Goal: Complete application form

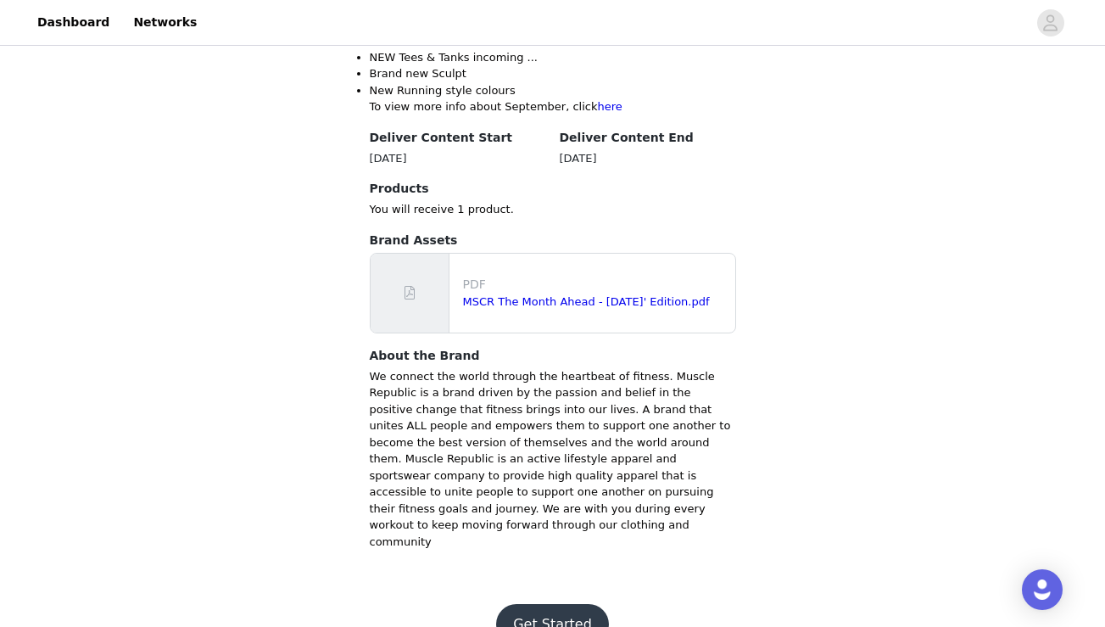
scroll to position [490, 0]
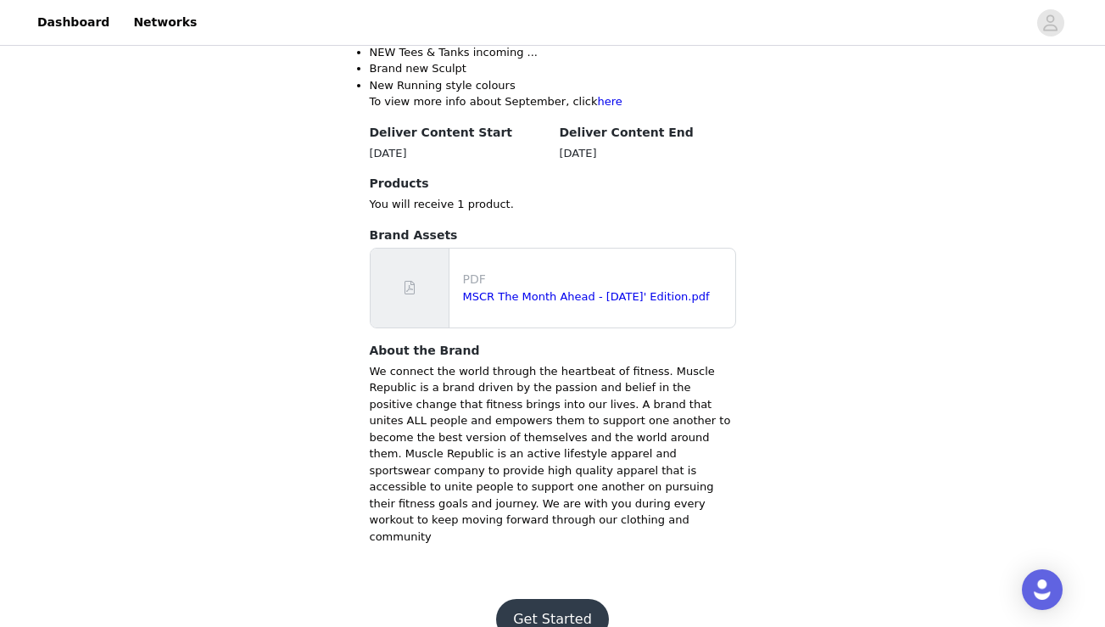
click at [521, 599] on button "Get Started" at bounding box center [552, 619] width 113 height 41
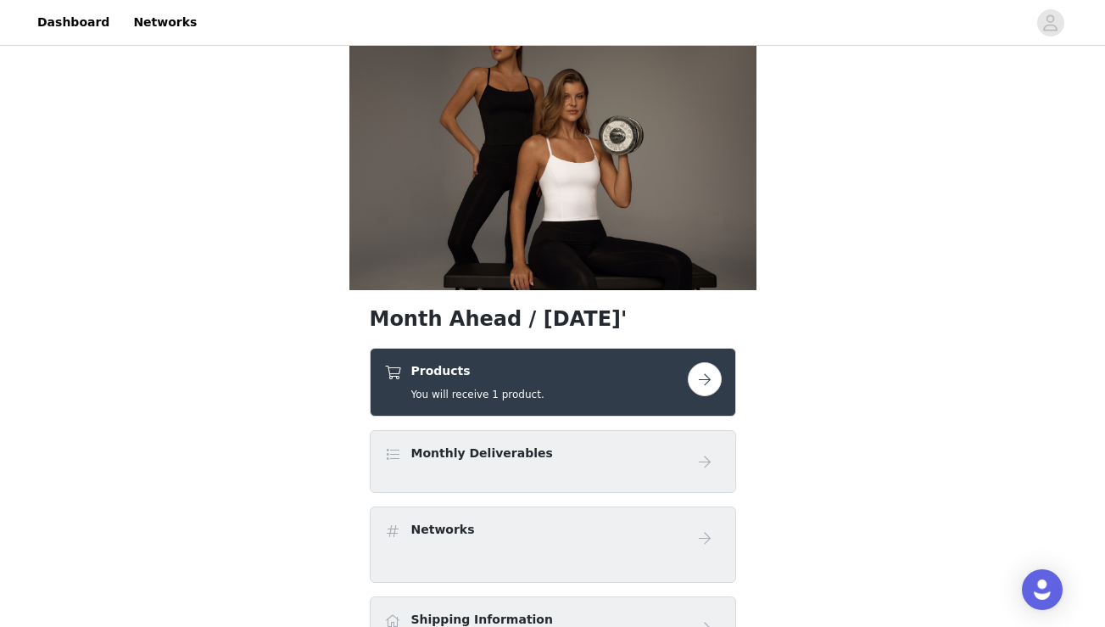
scroll to position [40, 0]
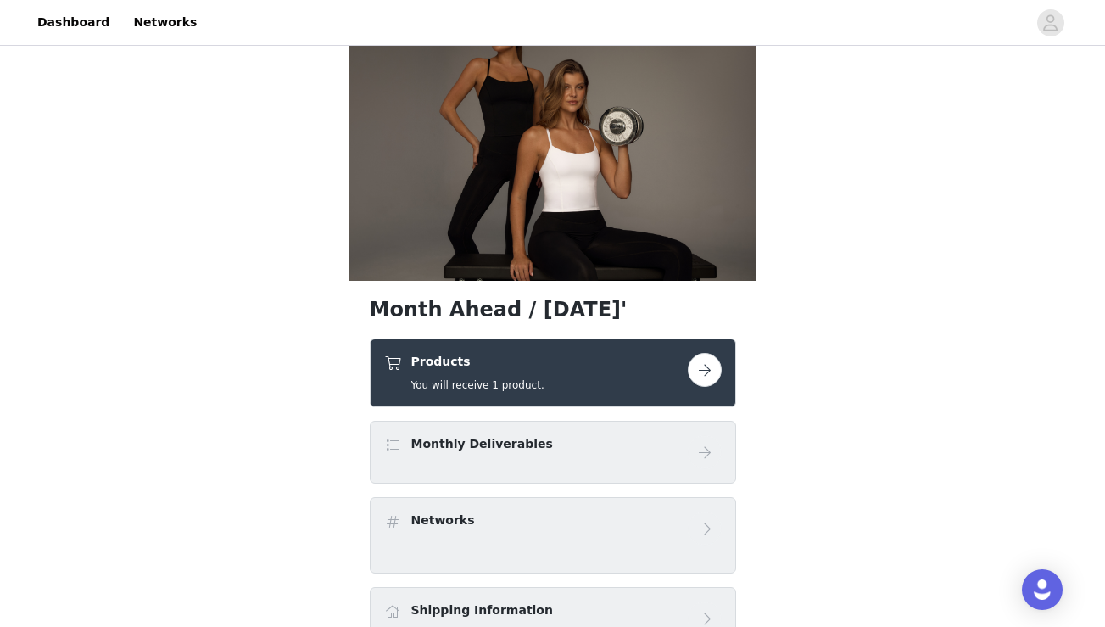
click at [703, 376] on button "button" at bounding box center [705, 370] width 34 height 34
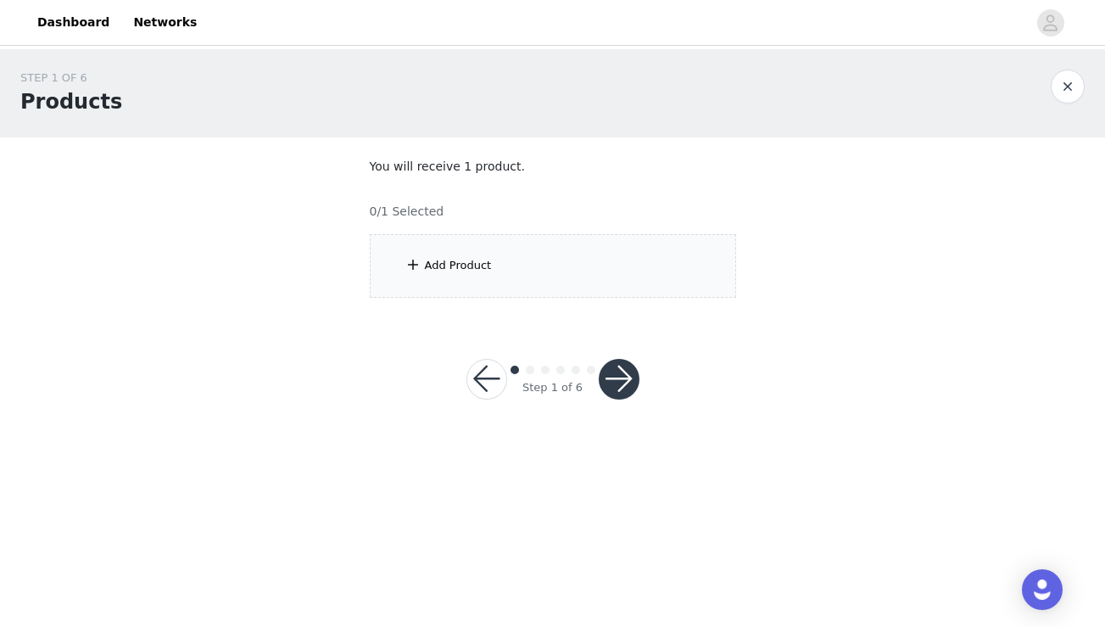
click at [542, 289] on div "Add Product" at bounding box center [553, 266] width 366 height 64
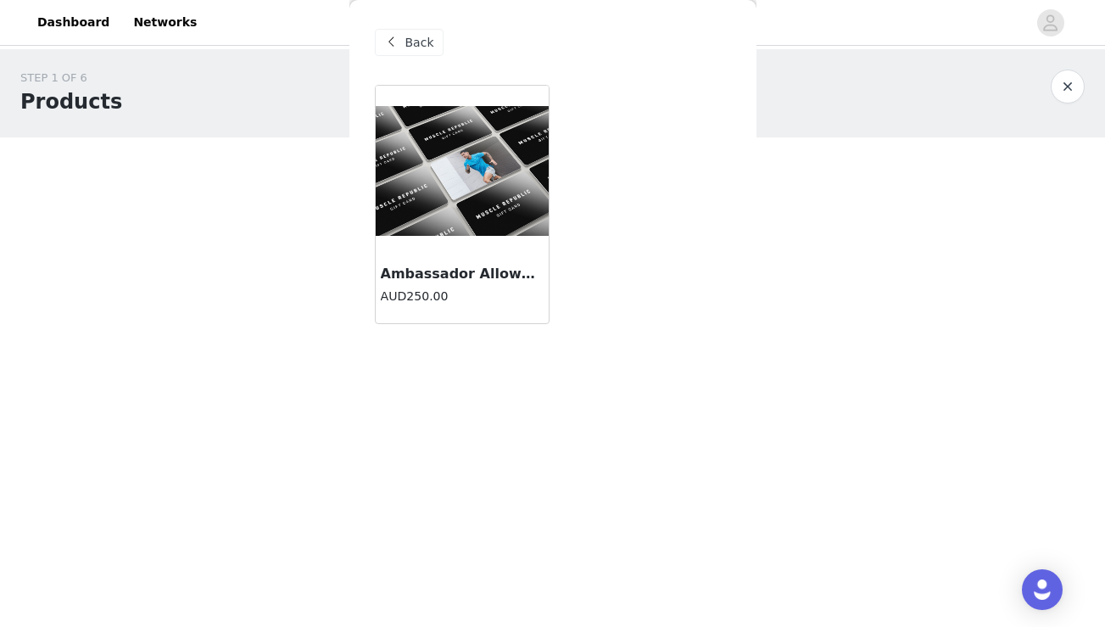
click at [457, 201] on img at bounding box center [462, 171] width 173 height 130
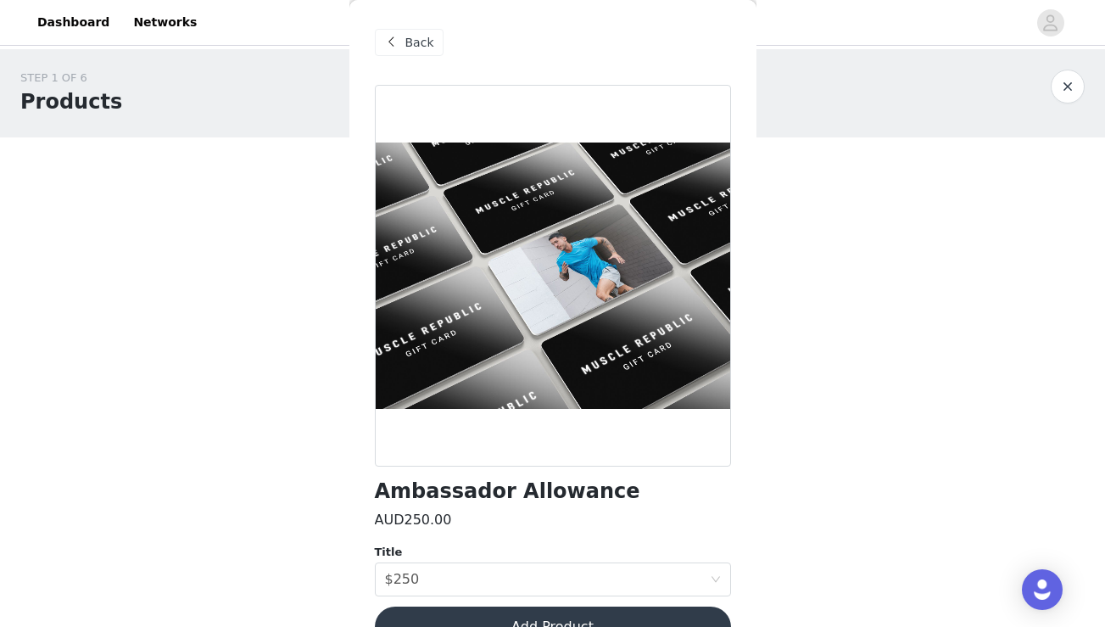
scroll to position [40, 0]
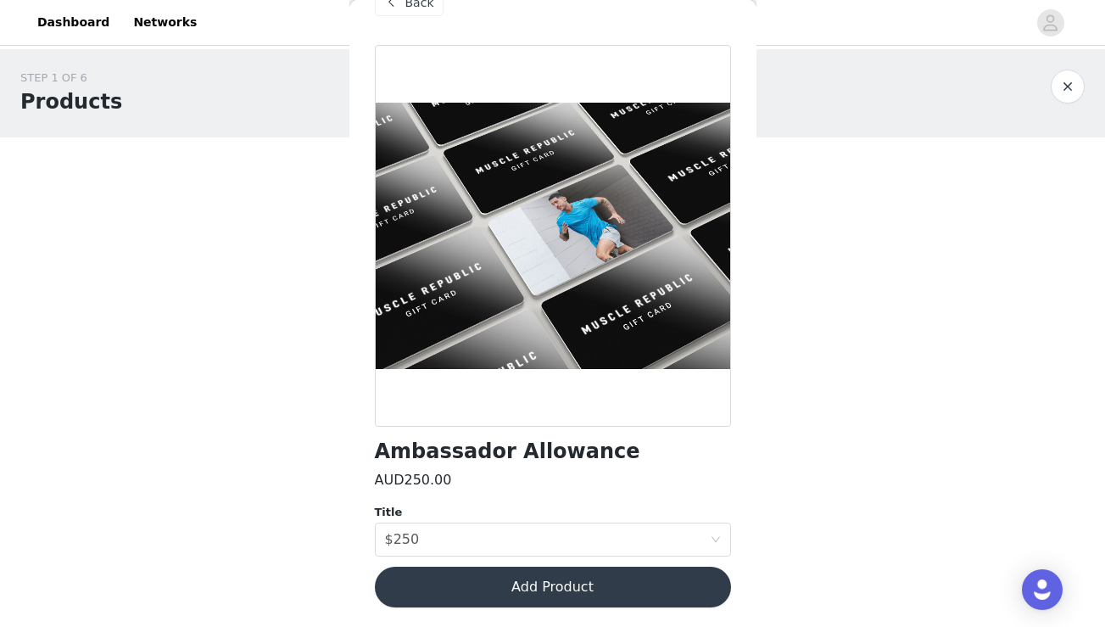
click at [555, 584] on button "Add Product" at bounding box center [553, 587] width 356 height 41
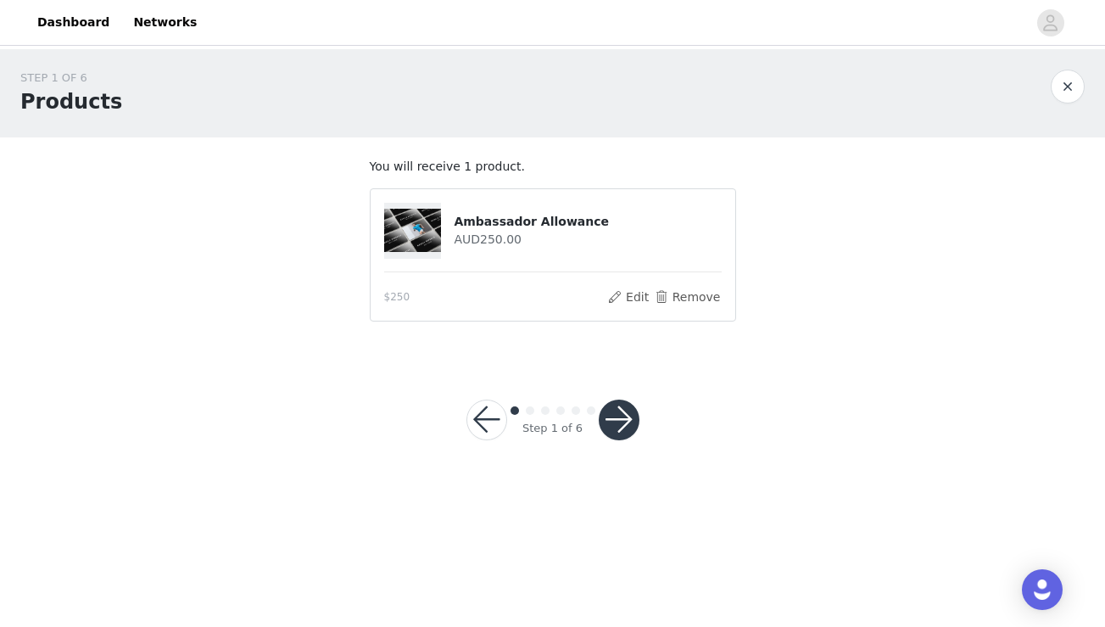
click at [624, 426] on button "button" at bounding box center [619, 420] width 41 height 41
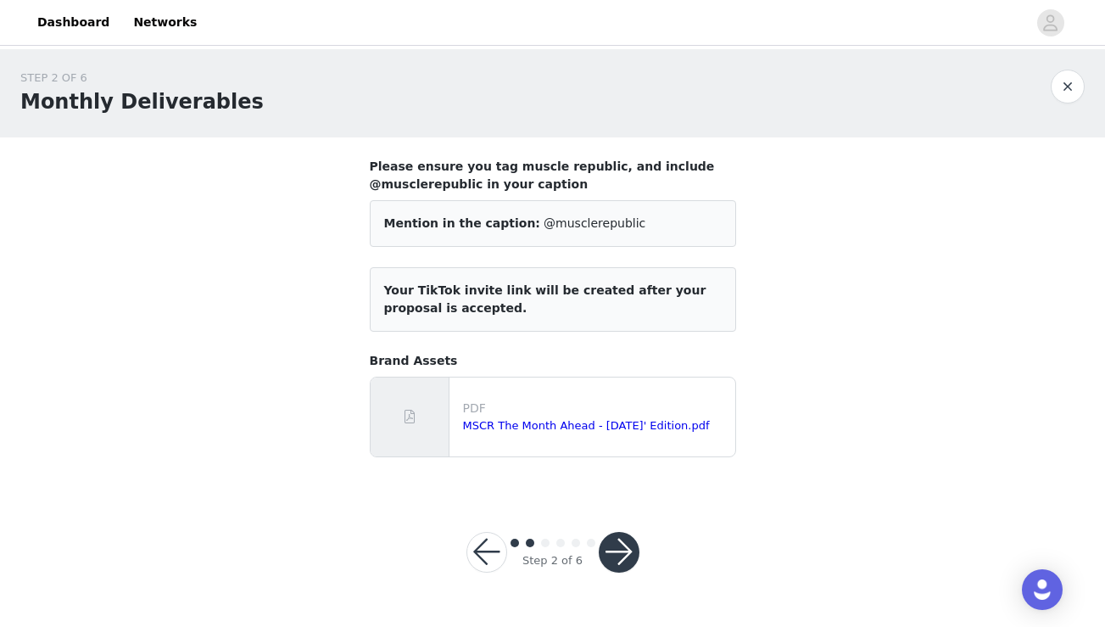
click at [612, 558] on button "button" at bounding box center [619, 552] width 41 height 41
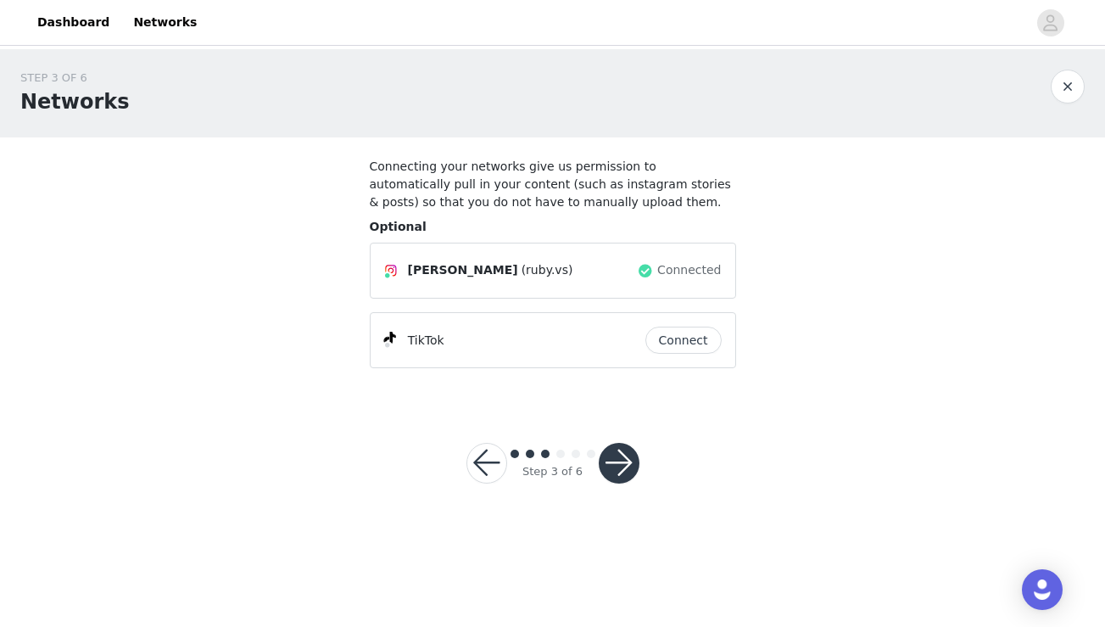
click at [632, 458] on button "button" at bounding box center [619, 463] width 41 height 41
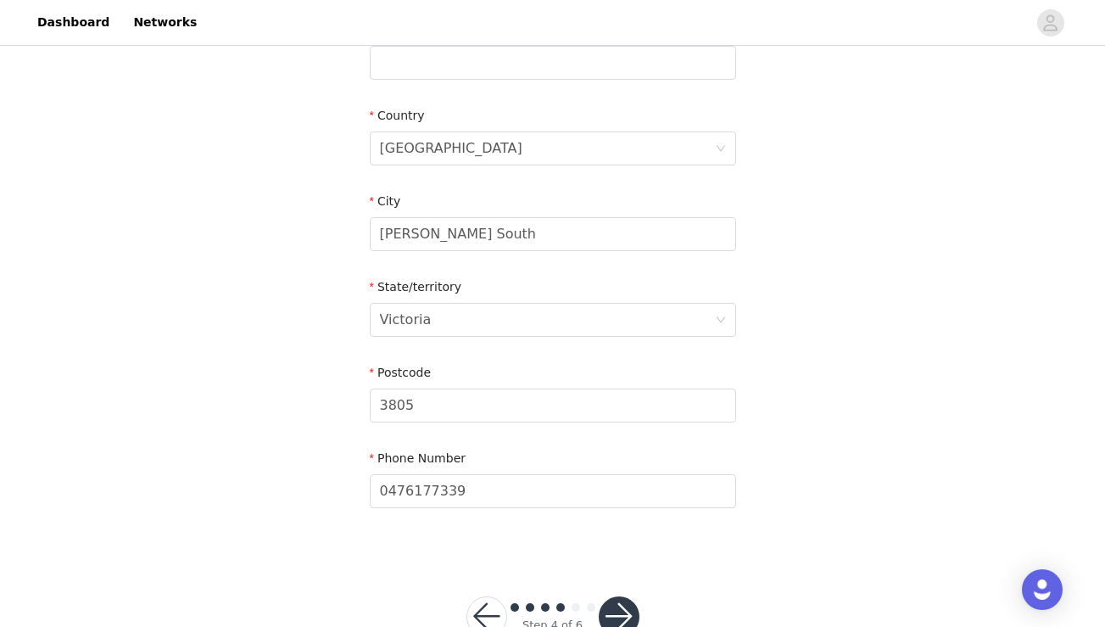
scroll to position [529, 0]
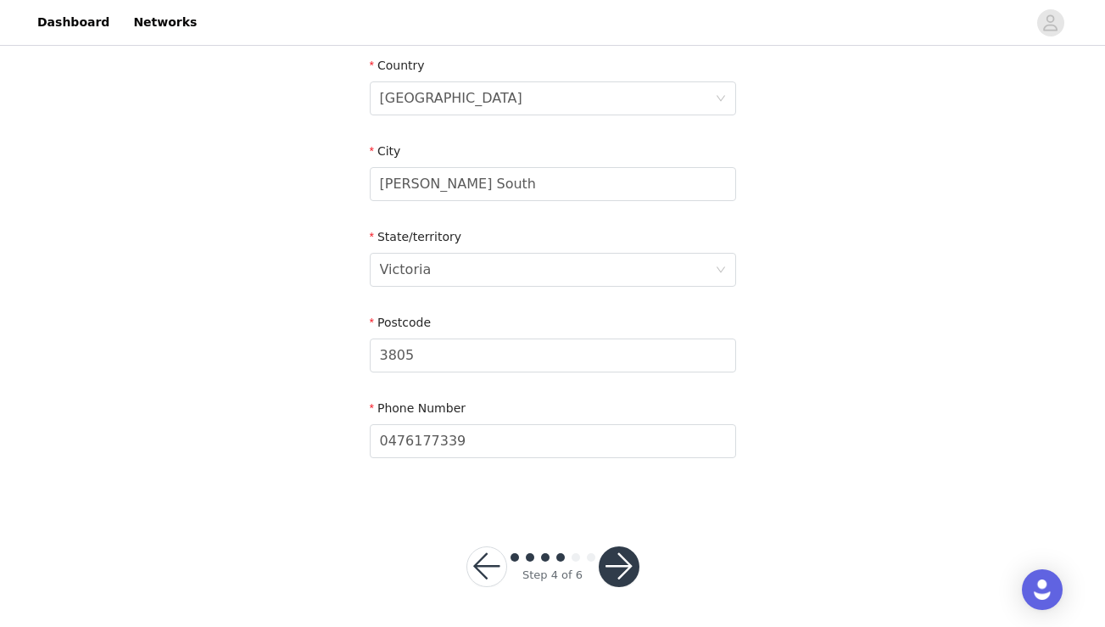
click at [618, 573] on button "button" at bounding box center [619, 566] width 41 height 41
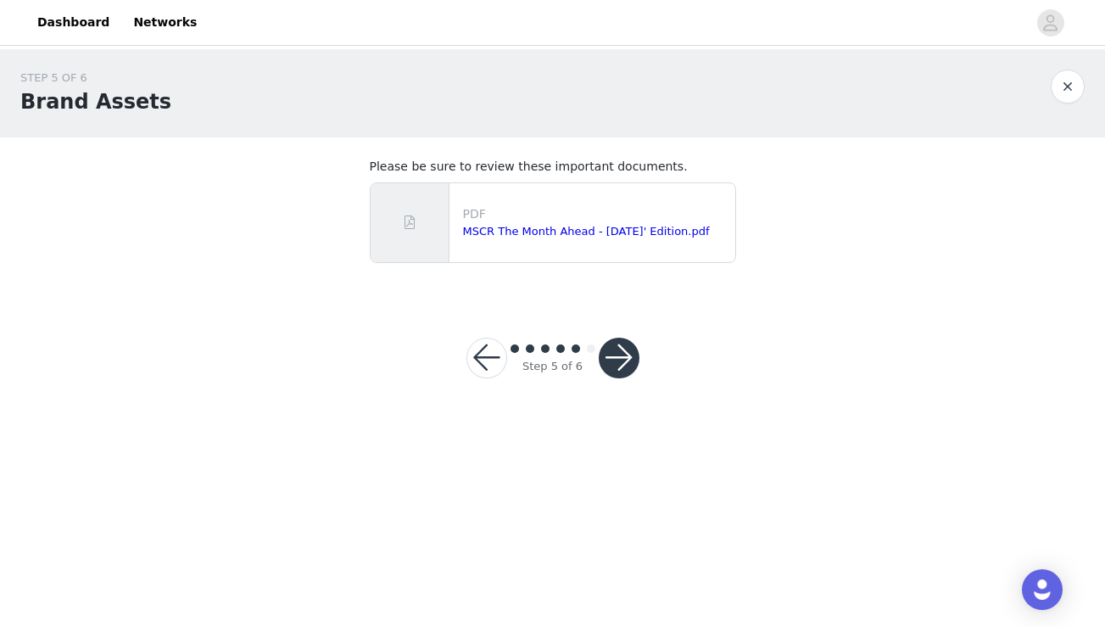
click at [618, 366] on button "button" at bounding box center [619, 358] width 41 height 41
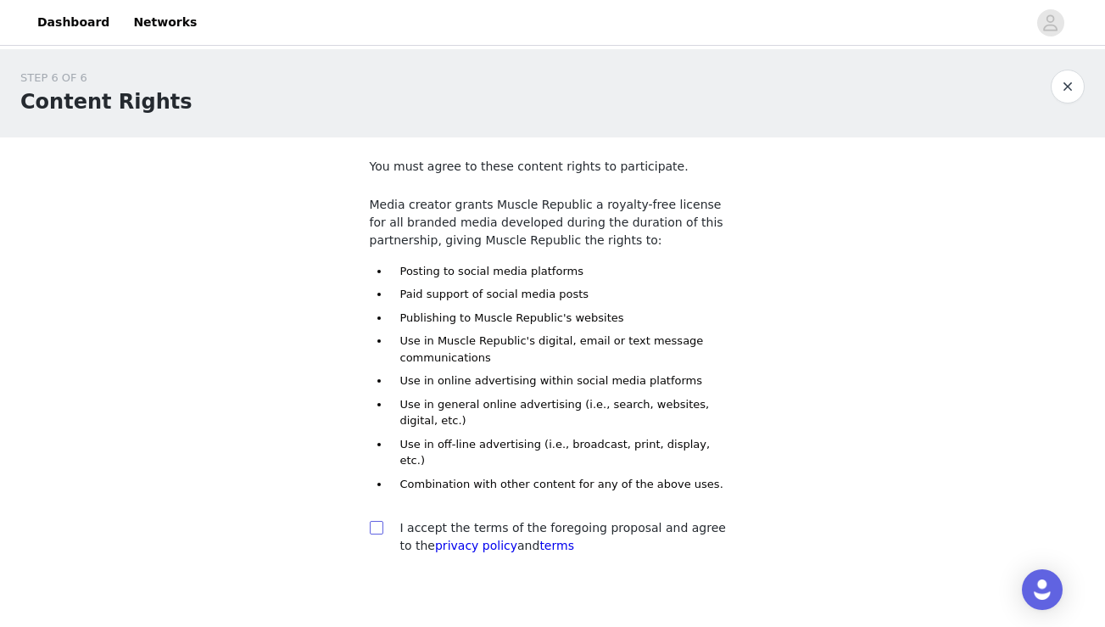
click at [374, 521] on input "checkbox" at bounding box center [376, 527] width 12 height 12
checkbox input "true"
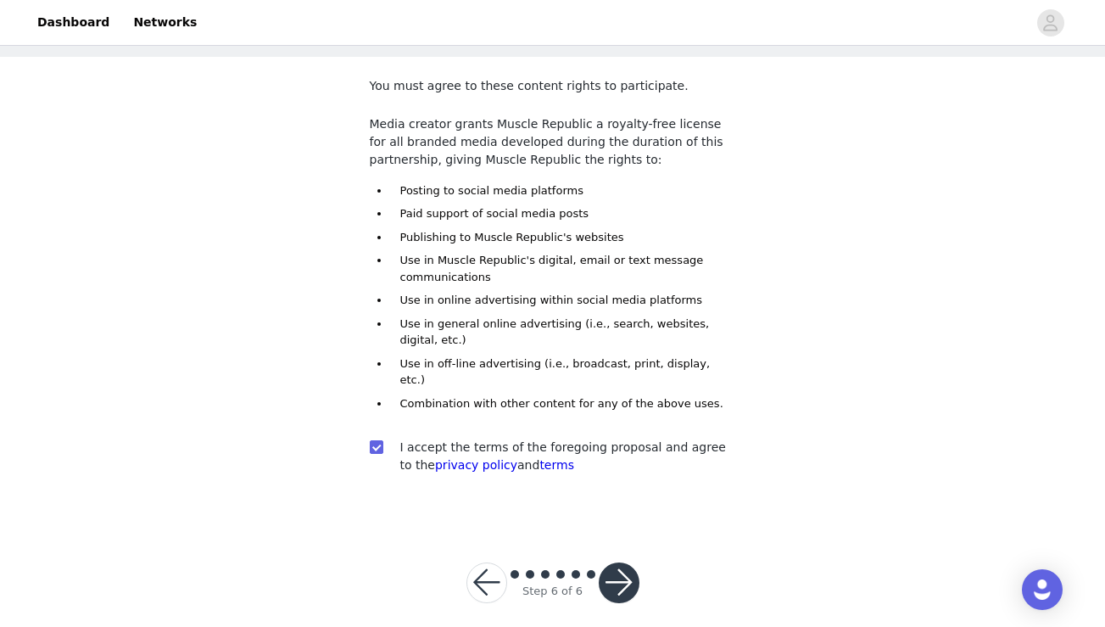
click at [620, 566] on button "button" at bounding box center [619, 582] width 41 height 41
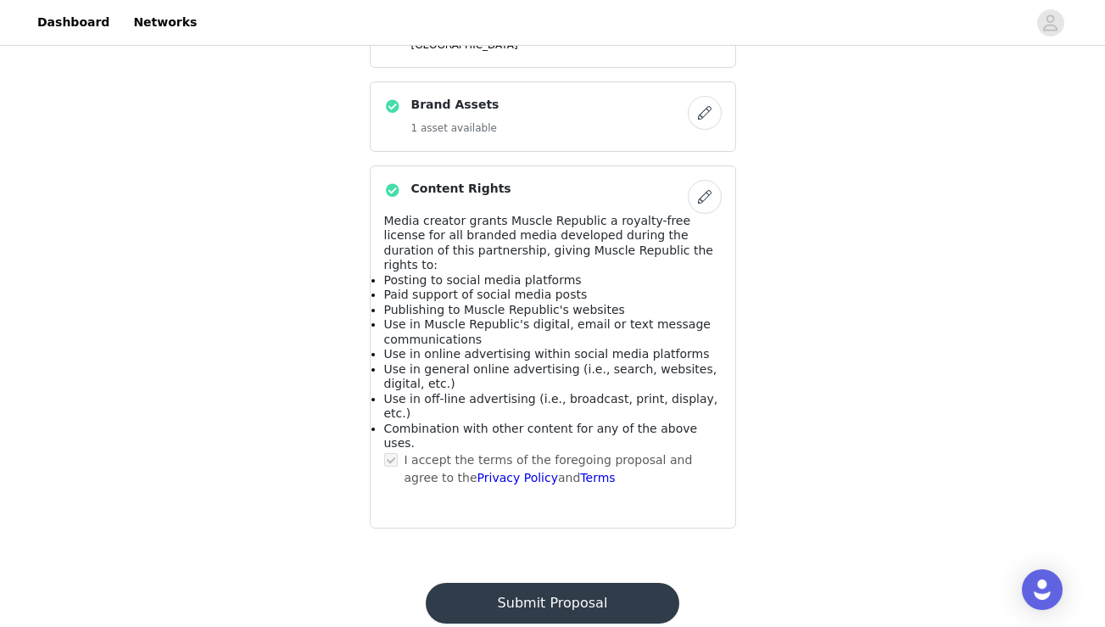
click at [563, 583] on button "Submit Proposal" at bounding box center [553, 603] width 254 height 41
